Goal: Task Accomplishment & Management: Manage account settings

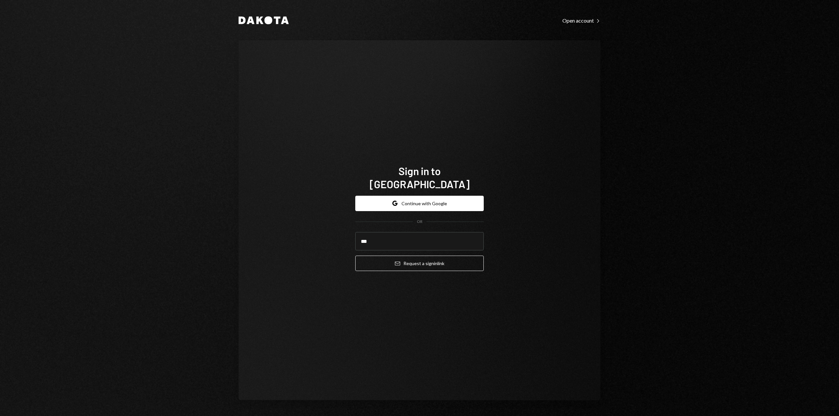
type input "**********"
click at [411, 259] on button "Email Request a sign in link" at bounding box center [419, 263] width 128 height 15
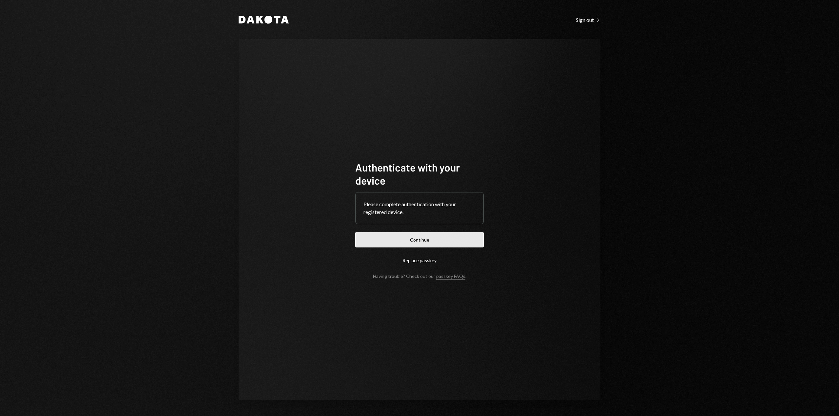
click at [426, 239] on button "Continue" at bounding box center [419, 239] width 128 height 15
